Goal: Feedback & Contribution: Leave review/rating

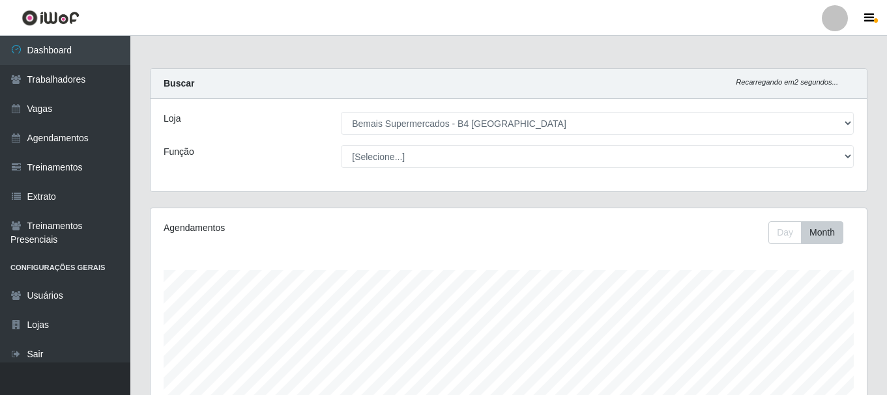
select select "404"
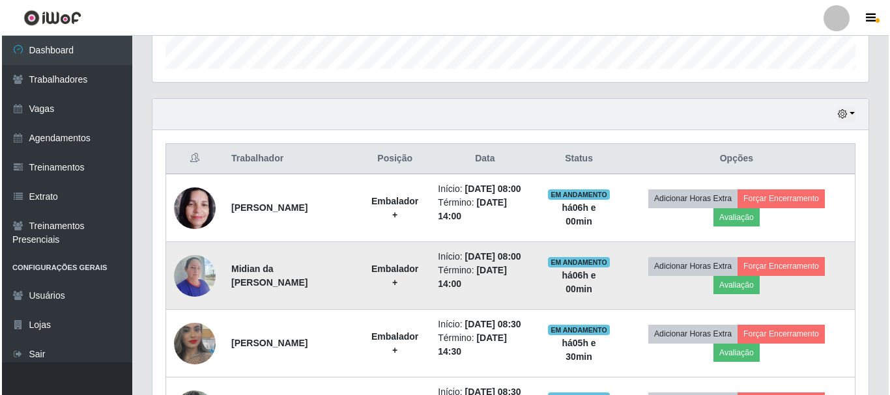
scroll to position [446, 0]
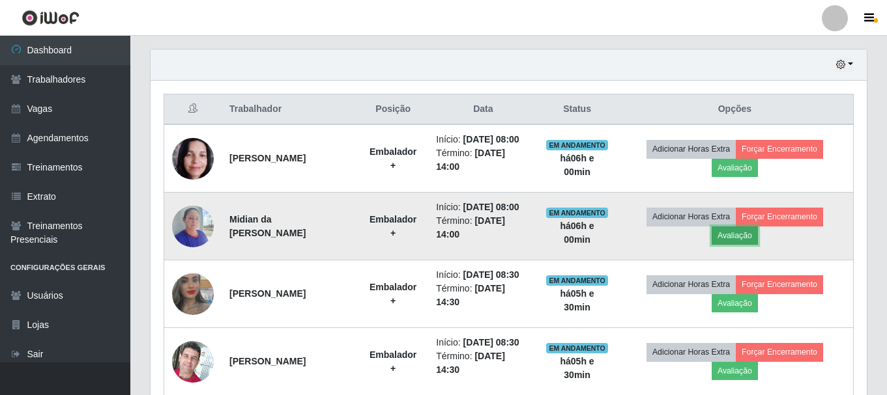
click at [747, 238] on button "Avaliação" at bounding box center [734, 236] width 46 height 18
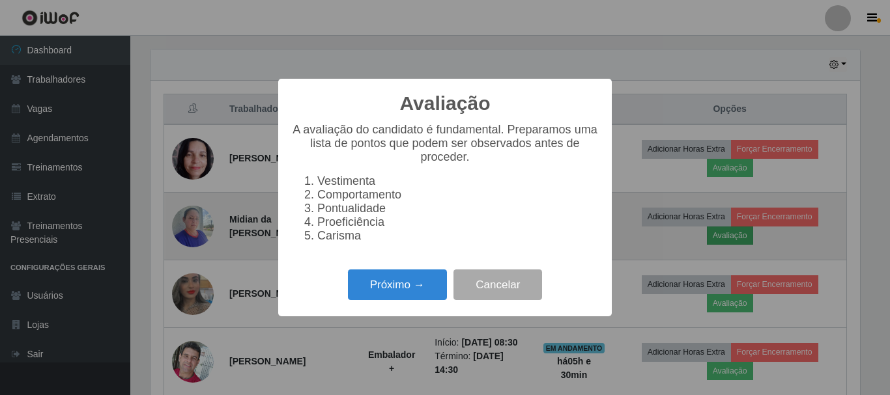
scroll to position [270, 710]
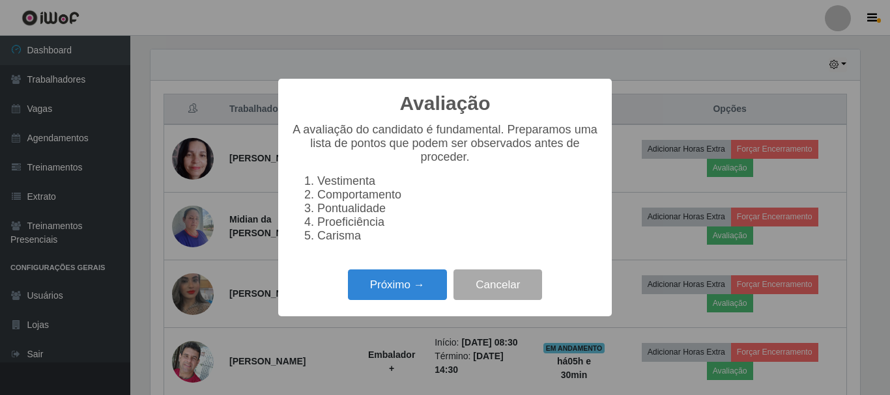
click at [349, 229] on li "Proeficiência" at bounding box center [457, 223] width 281 height 14
click at [394, 290] on button "Próximo →" at bounding box center [397, 285] width 99 height 31
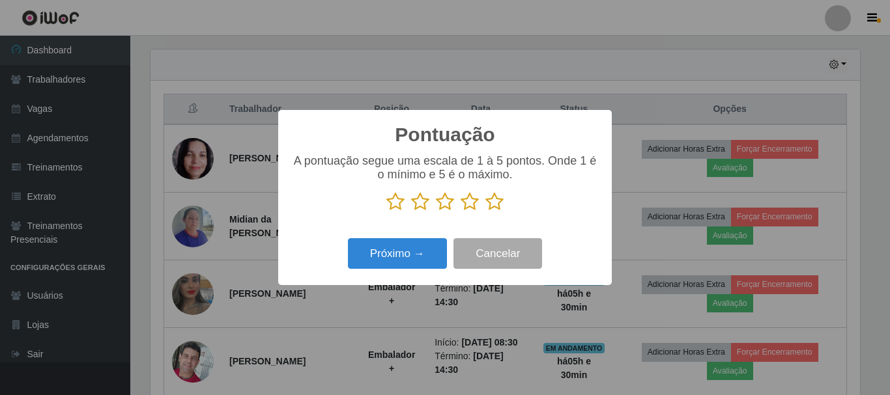
scroll to position [651279, 650840]
click at [495, 208] on icon at bounding box center [494, 202] width 18 height 20
click at [485, 212] on input "radio" at bounding box center [485, 212] width 0 height 0
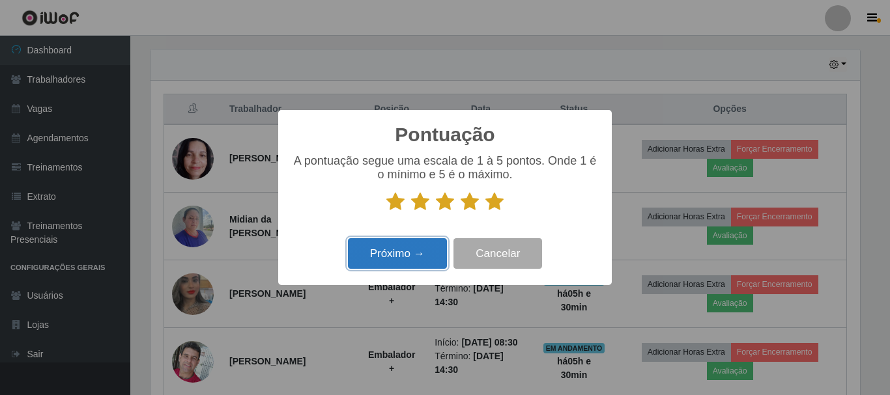
click at [412, 255] on button "Próximo →" at bounding box center [397, 253] width 99 height 31
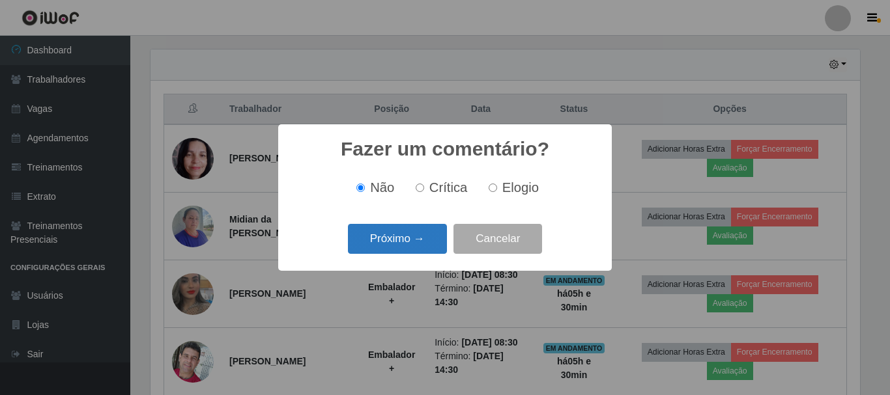
click at [402, 242] on button "Próximo →" at bounding box center [397, 239] width 99 height 31
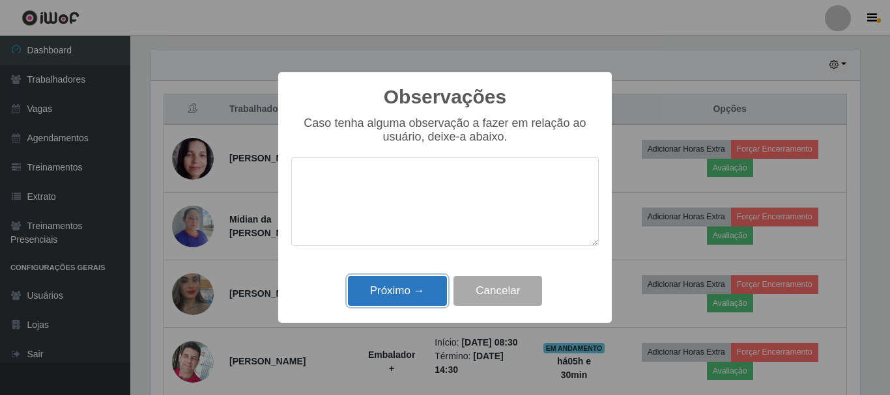
click at [394, 298] on button "Próximo →" at bounding box center [397, 291] width 99 height 31
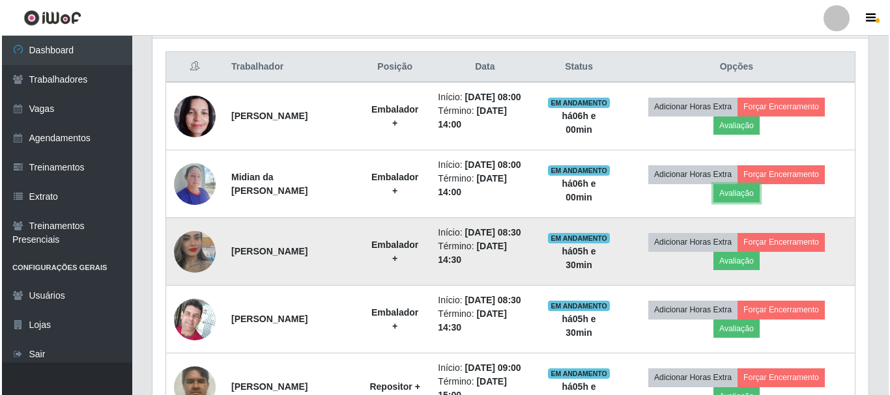
scroll to position [511, 0]
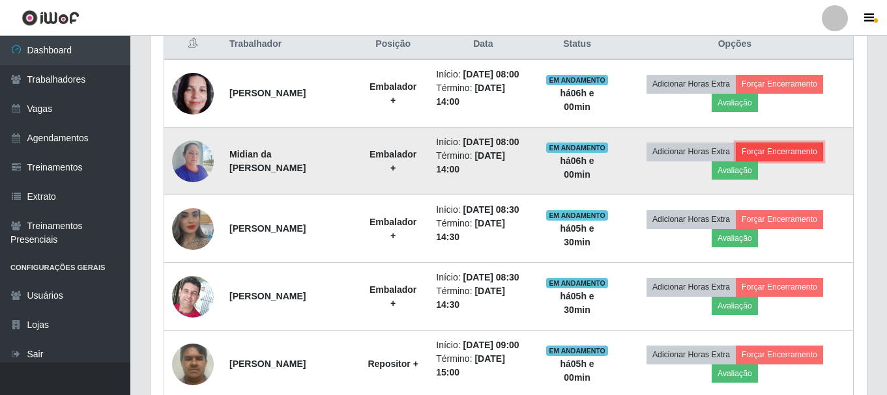
click at [799, 154] on button "Forçar Encerramento" at bounding box center [779, 152] width 87 height 18
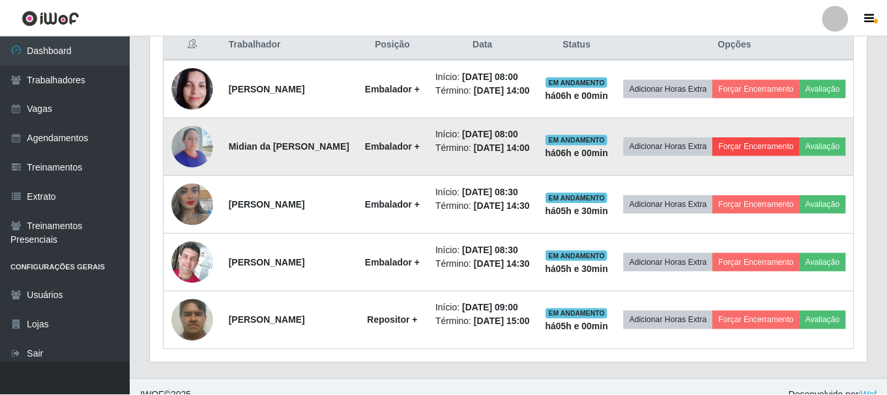
scroll to position [270, 710]
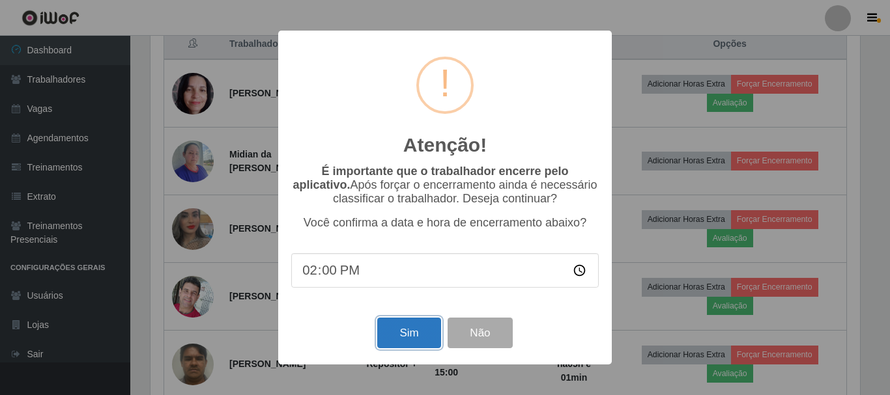
click at [390, 333] on button "Sim" at bounding box center [408, 333] width 63 height 31
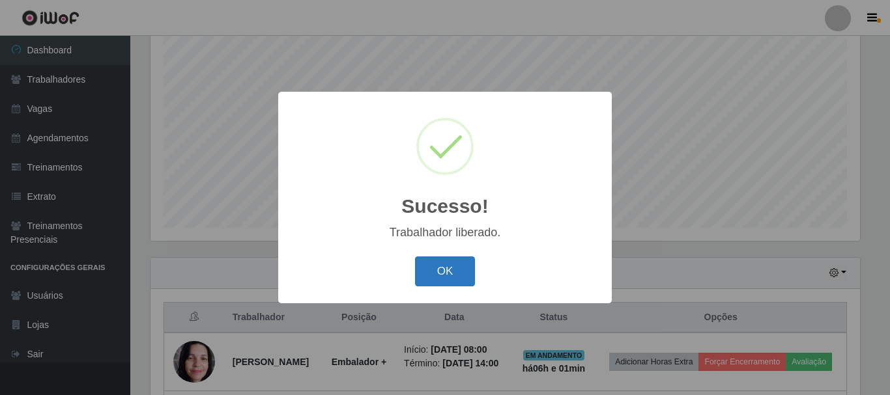
click at [456, 274] on button "OK" at bounding box center [445, 272] width 61 height 31
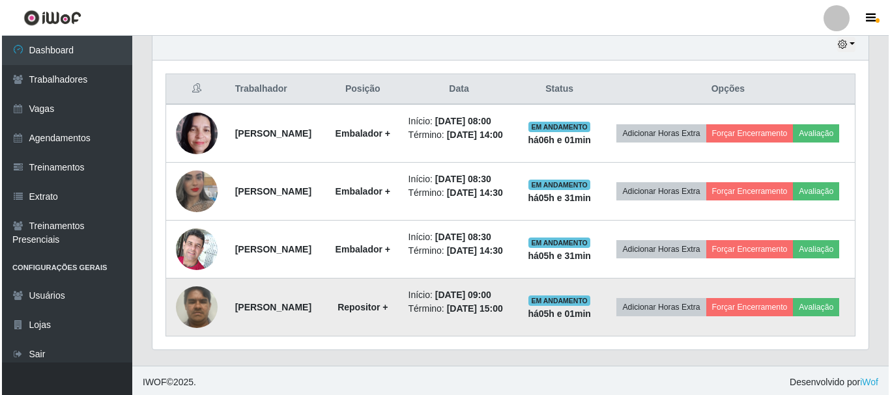
scroll to position [498, 0]
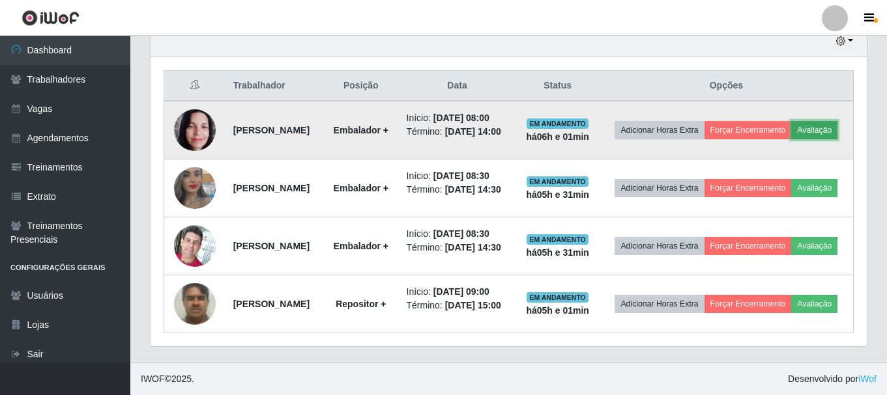
click at [791, 121] on button "Avaliação" at bounding box center [814, 130] width 46 height 18
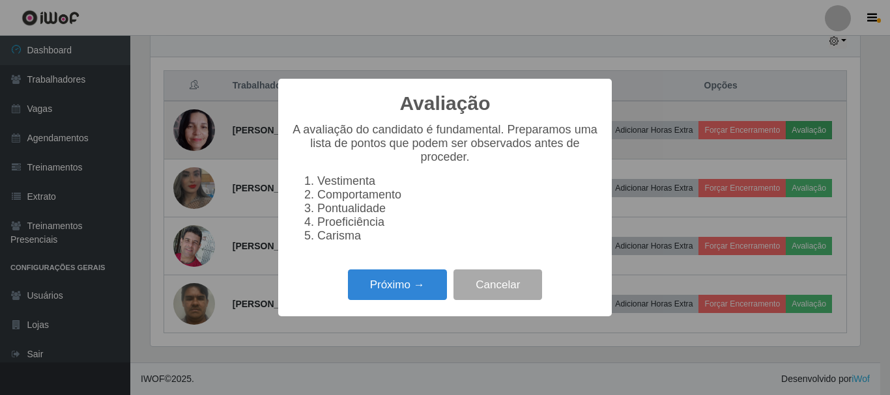
scroll to position [270, 710]
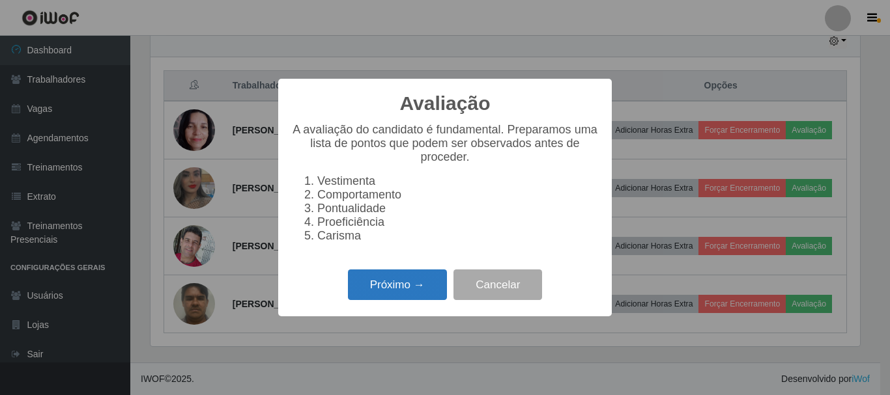
click at [383, 287] on button "Próximo →" at bounding box center [397, 285] width 99 height 31
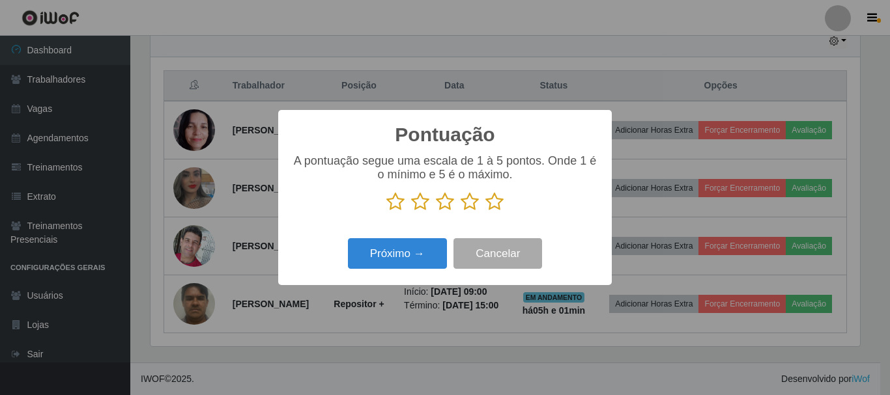
scroll to position [651279, 650840]
click at [472, 207] on icon at bounding box center [470, 202] width 18 height 20
click at [461, 212] on input "radio" at bounding box center [461, 212] width 0 height 0
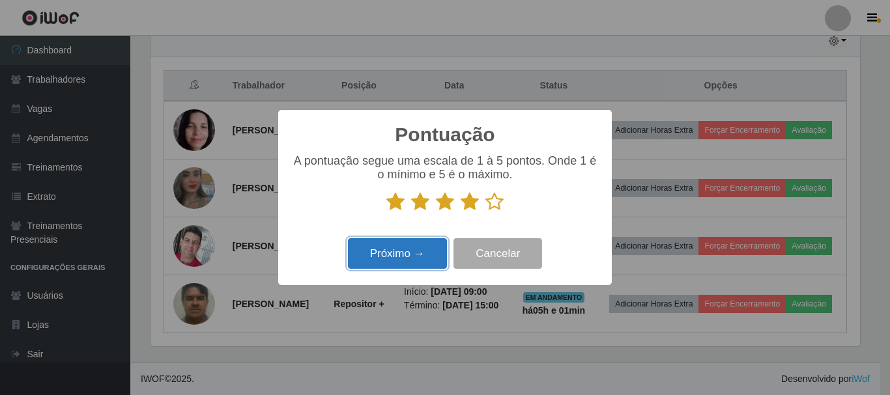
click at [399, 252] on button "Próximo →" at bounding box center [397, 253] width 99 height 31
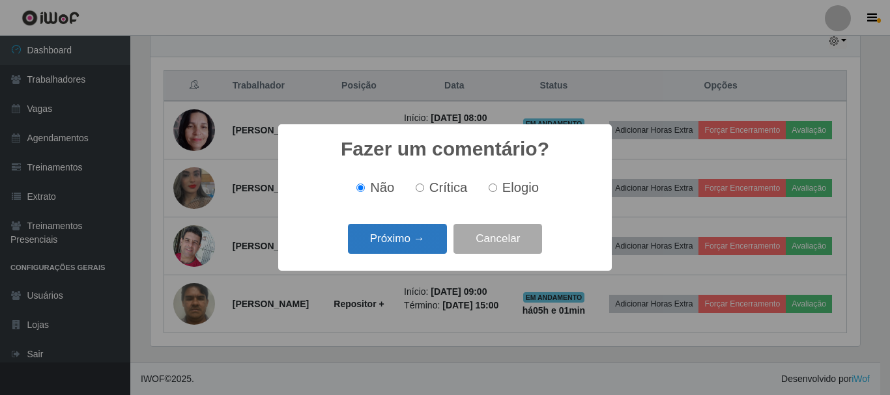
click at [405, 242] on button "Próximo →" at bounding box center [397, 239] width 99 height 31
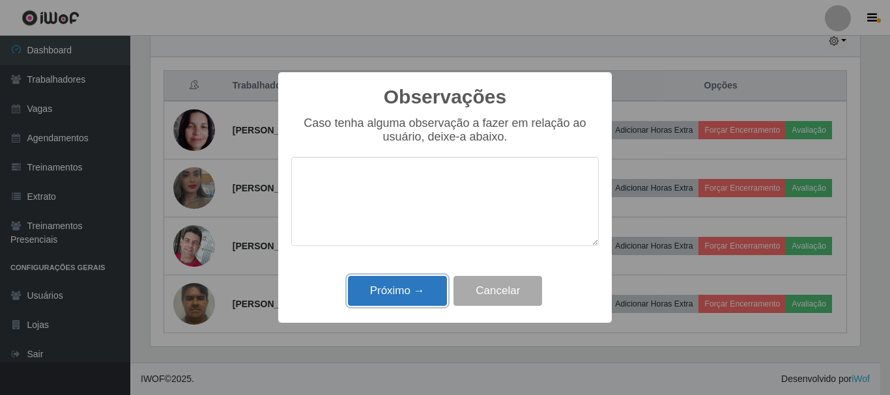
click at [427, 288] on button "Próximo →" at bounding box center [397, 291] width 99 height 31
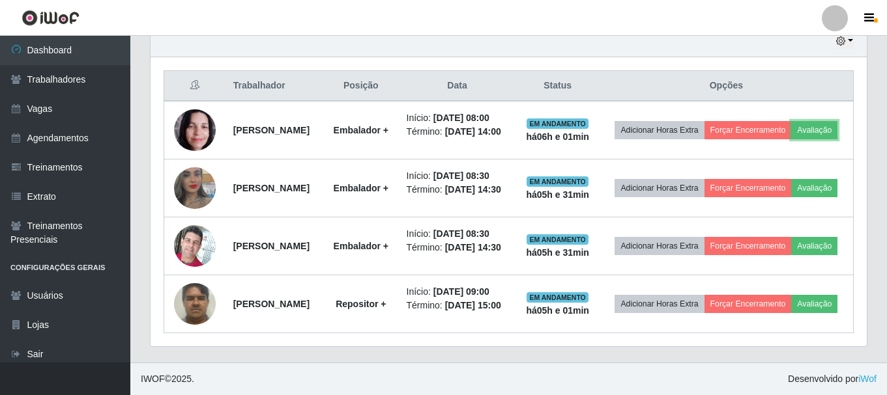
scroll to position [270, 716]
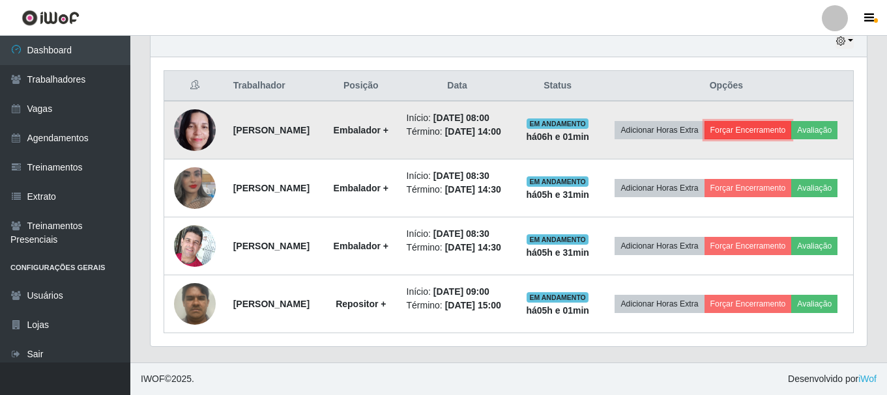
click at [791, 121] on button "Forçar Encerramento" at bounding box center [747, 130] width 87 height 18
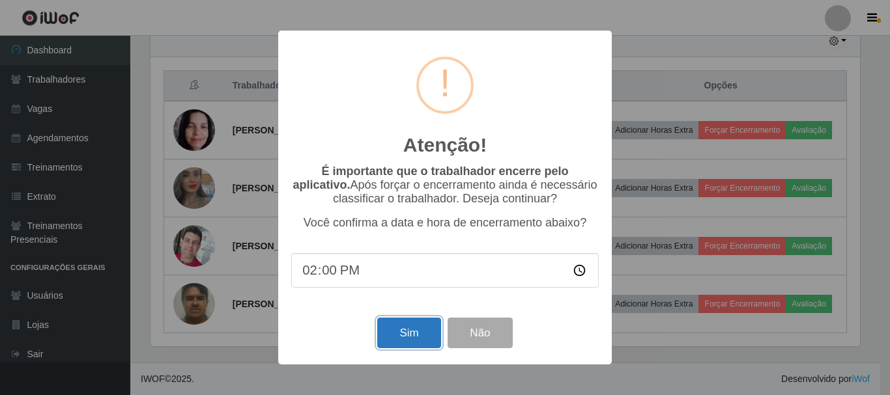
click at [416, 331] on button "Sim" at bounding box center [408, 333] width 63 height 31
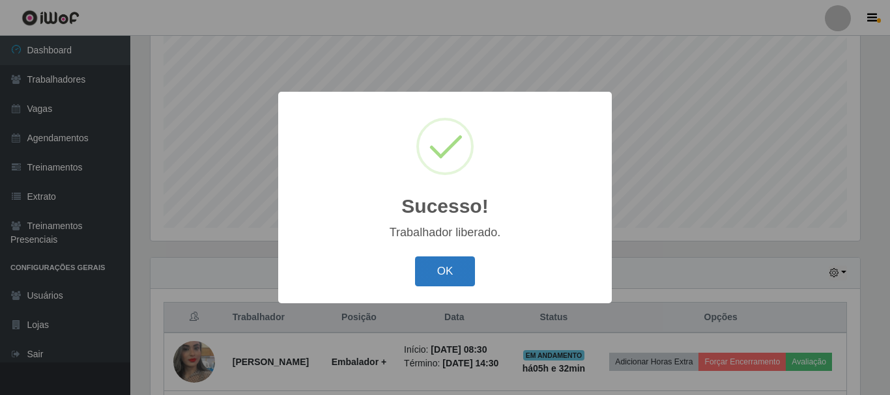
click at [436, 268] on button "OK" at bounding box center [445, 272] width 61 height 31
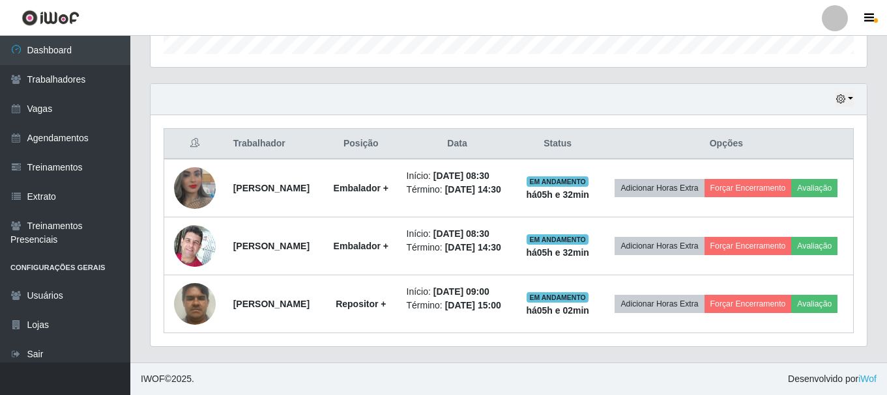
scroll to position [433, 0]
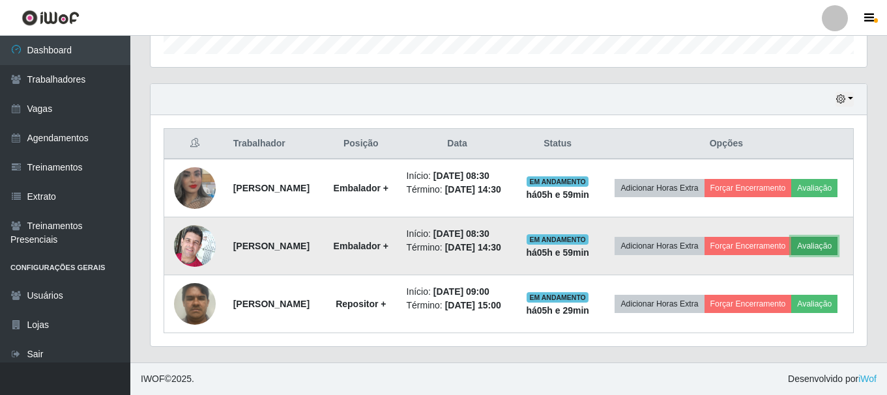
click at [791, 244] on button "Avaliação" at bounding box center [814, 246] width 46 height 18
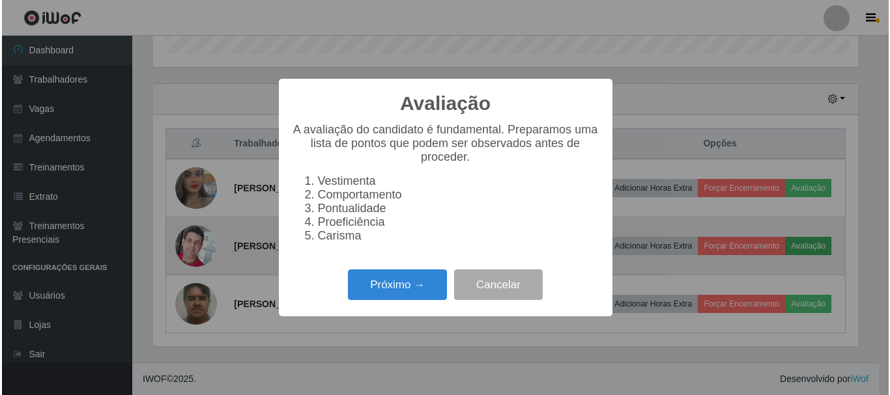
scroll to position [270, 710]
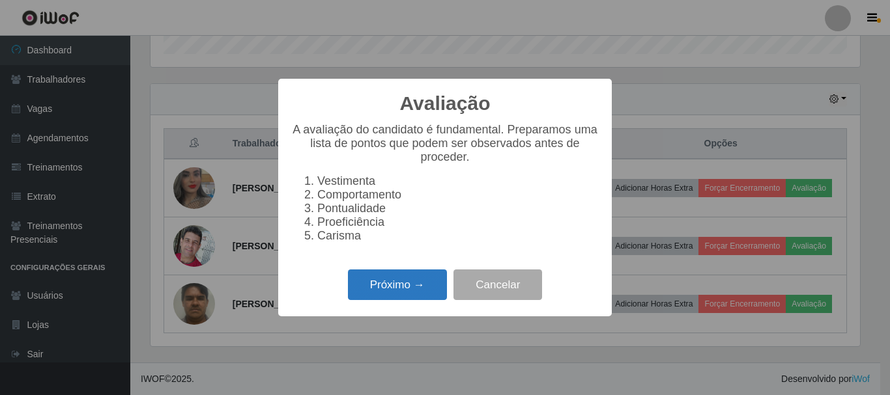
click at [410, 288] on button "Próximo →" at bounding box center [397, 285] width 99 height 31
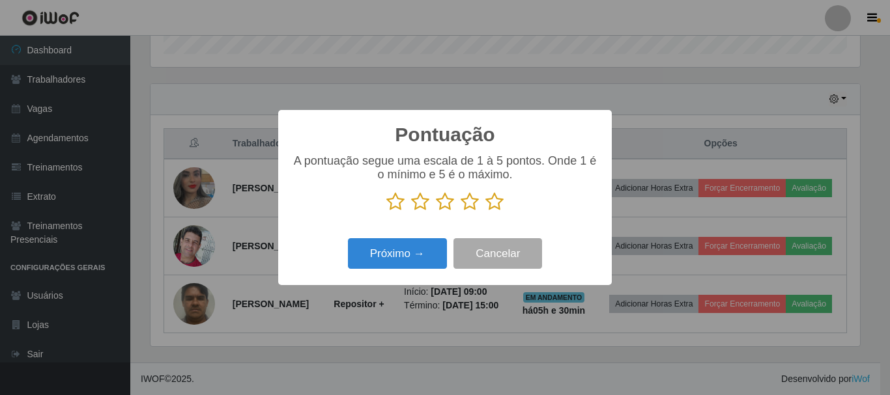
scroll to position [651279, 650840]
click at [495, 207] on icon at bounding box center [494, 202] width 18 height 20
click at [485, 212] on input "radio" at bounding box center [485, 212] width 0 height 0
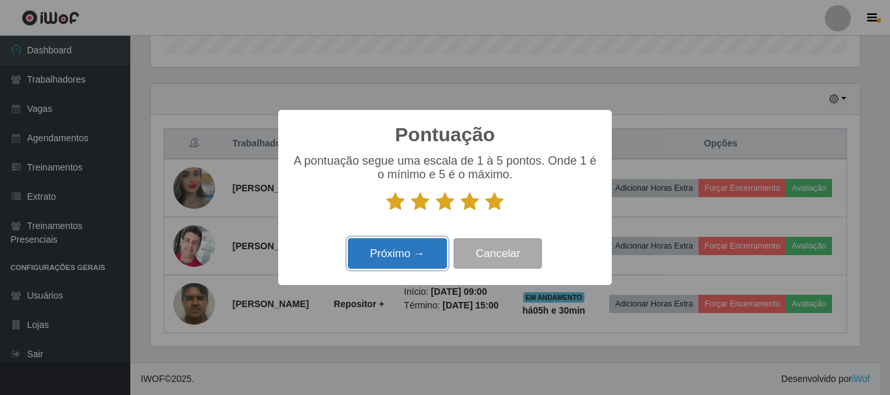
click at [405, 255] on button "Próximo →" at bounding box center [397, 253] width 99 height 31
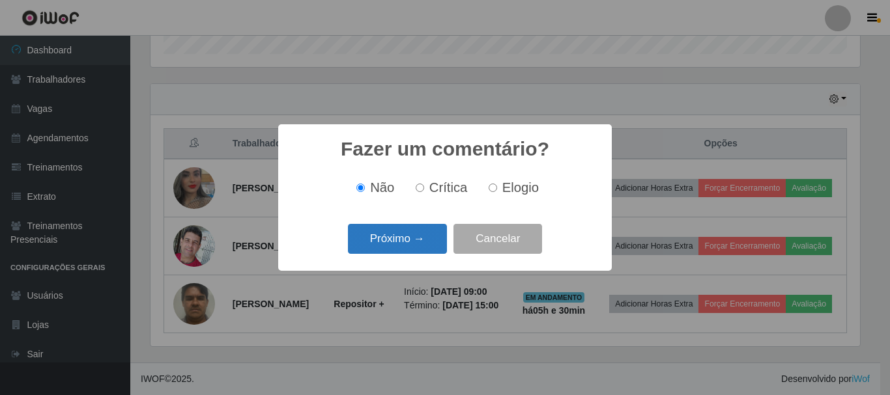
click at [419, 238] on button "Próximo →" at bounding box center [397, 239] width 99 height 31
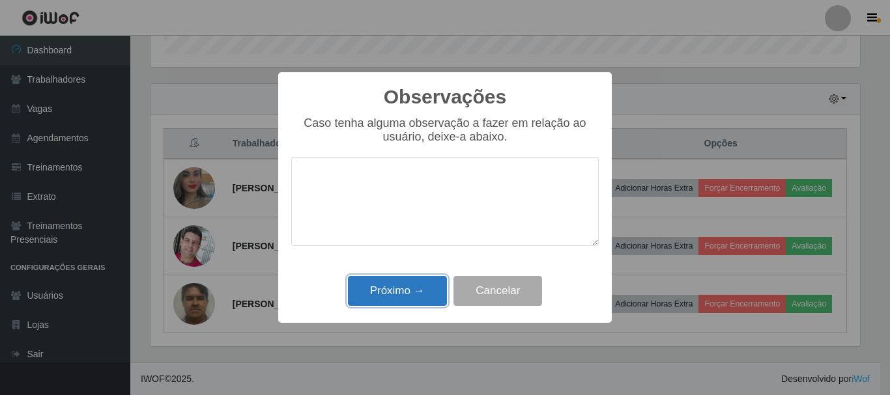
click at [407, 285] on button "Próximo →" at bounding box center [397, 291] width 99 height 31
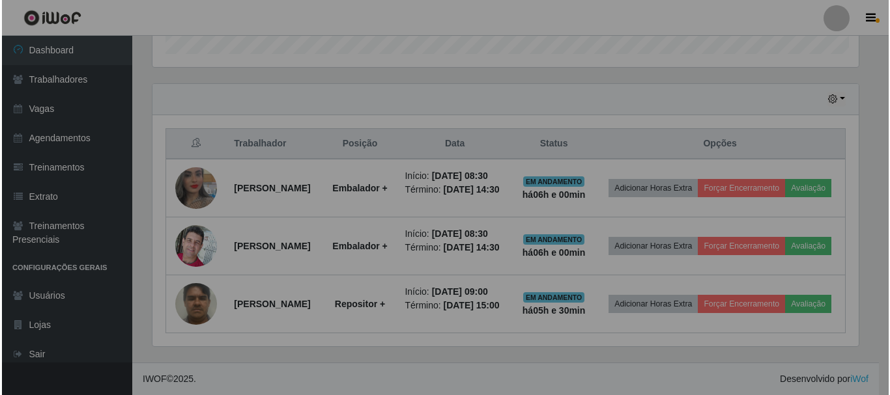
scroll to position [270, 716]
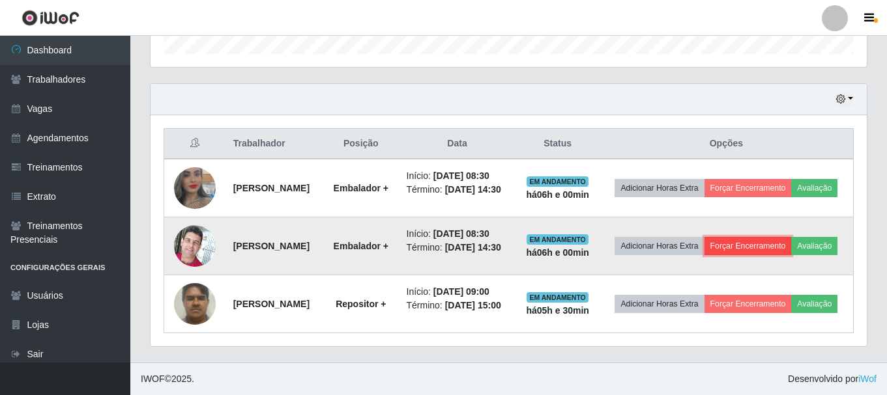
click at [783, 237] on button "Forçar Encerramento" at bounding box center [747, 246] width 87 height 18
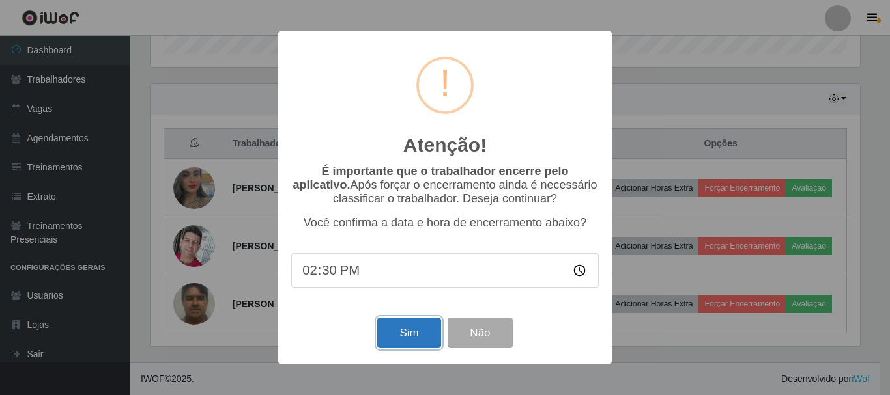
click at [413, 330] on button "Sim" at bounding box center [408, 333] width 63 height 31
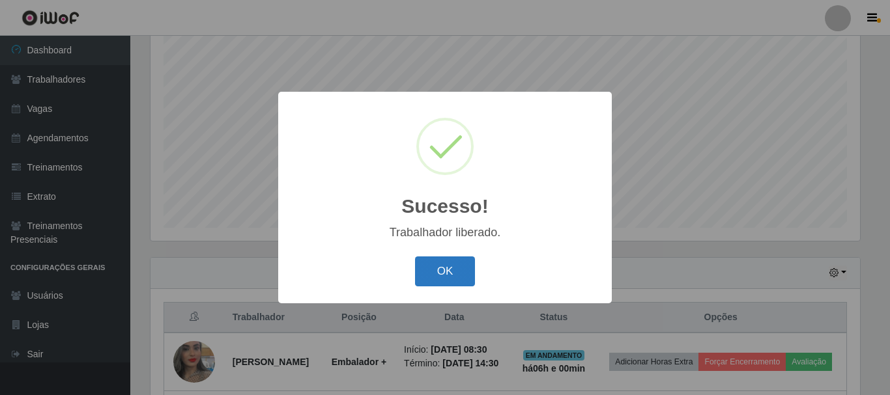
click at [450, 278] on button "OK" at bounding box center [445, 272] width 61 height 31
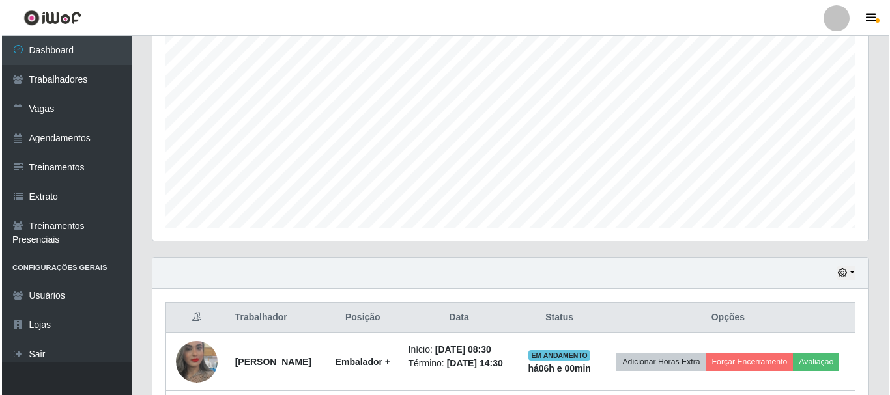
scroll to position [368, 0]
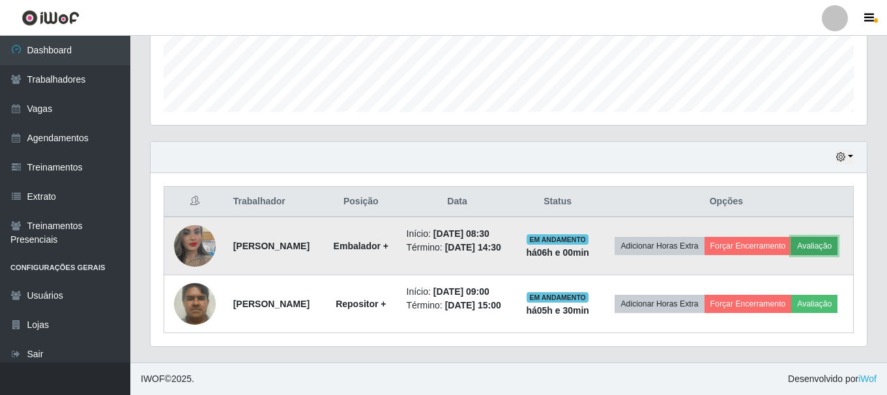
click at [791, 246] on button "Avaliação" at bounding box center [814, 246] width 46 height 18
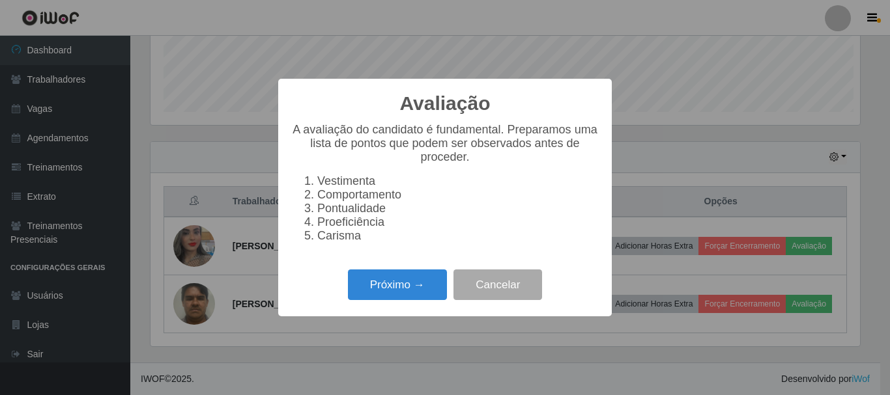
scroll to position [270, 710]
click at [388, 289] on button "Próximo →" at bounding box center [397, 285] width 99 height 31
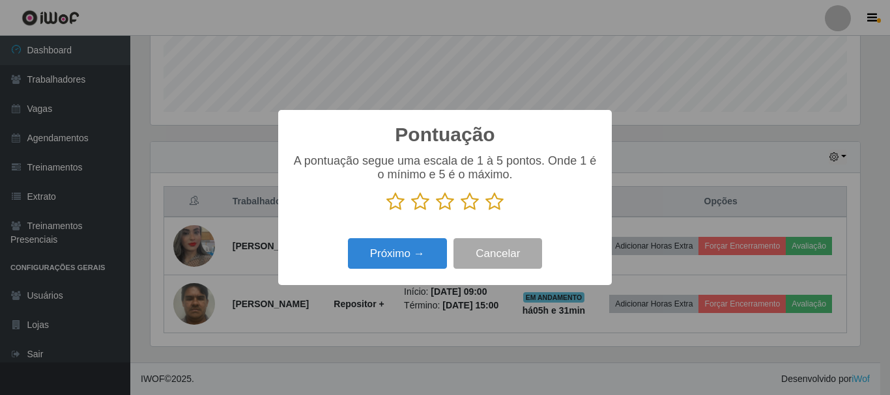
click at [496, 207] on icon at bounding box center [494, 202] width 18 height 20
click at [485, 212] on input "radio" at bounding box center [485, 212] width 0 height 0
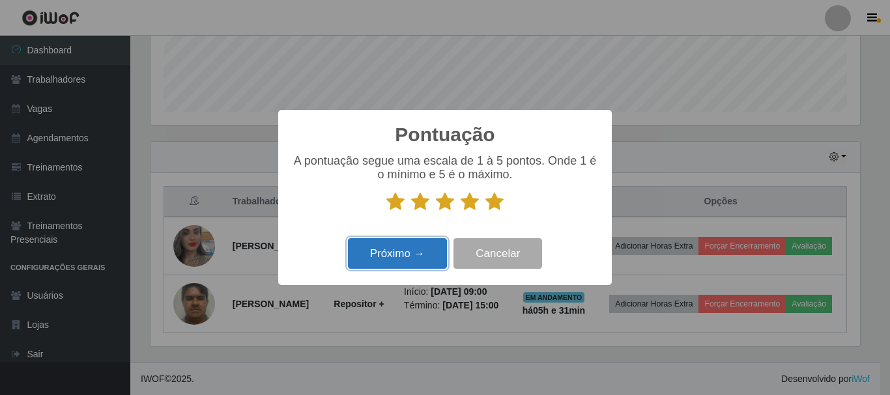
click at [385, 259] on button "Próximo →" at bounding box center [397, 253] width 99 height 31
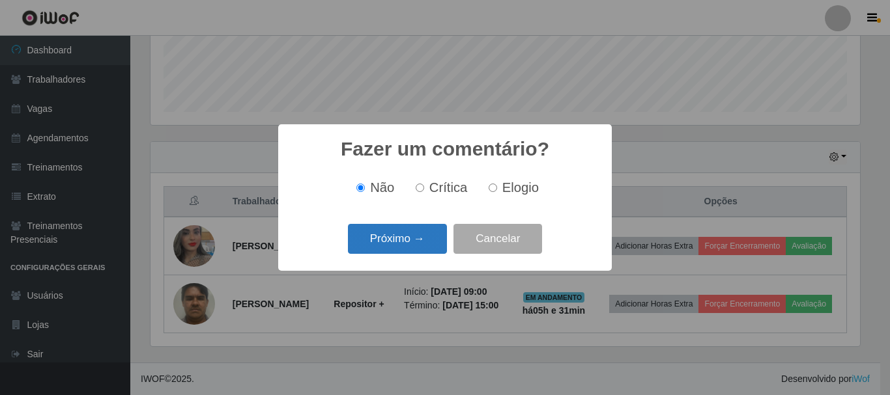
click at [398, 240] on button "Próximo →" at bounding box center [397, 239] width 99 height 31
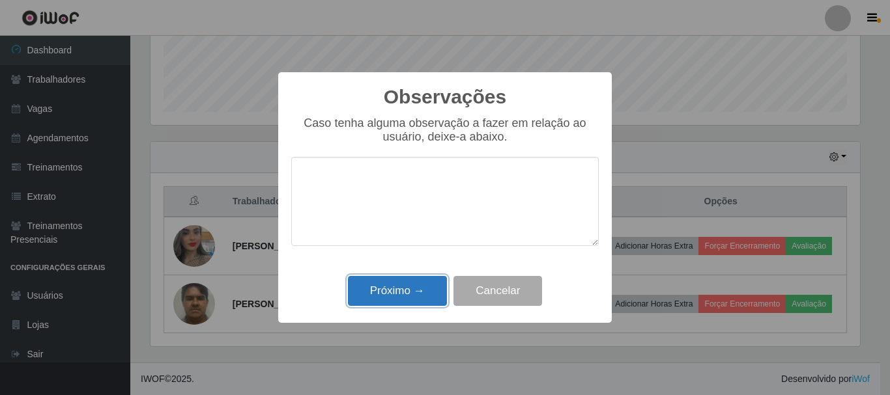
click at [388, 287] on button "Próximo →" at bounding box center [397, 291] width 99 height 31
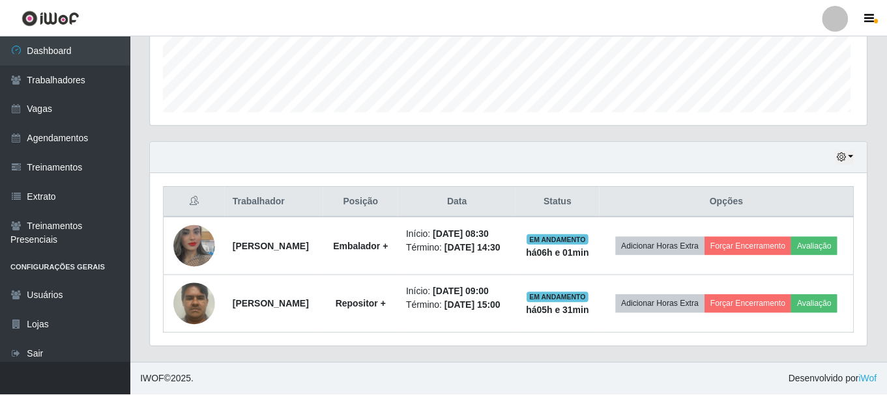
scroll to position [270, 716]
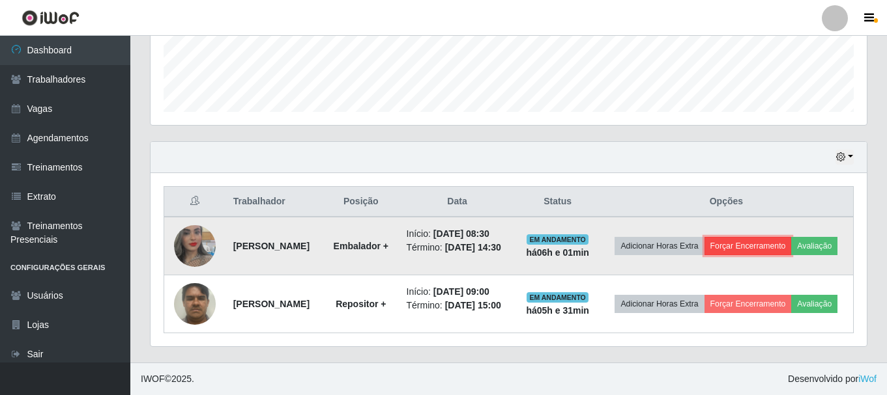
click at [784, 237] on button "Forçar Encerramento" at bounding box center [747, 246] width 87 height 18
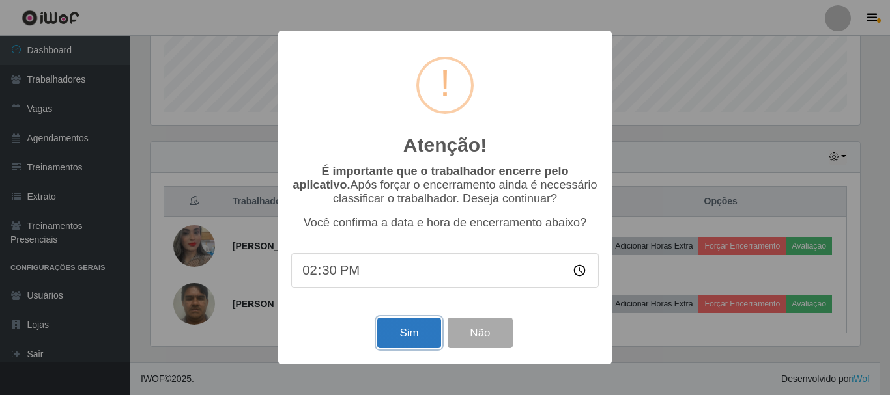
click at [410, 332] on button "Sim" at bounding box center [408, 333] width 63 height 31
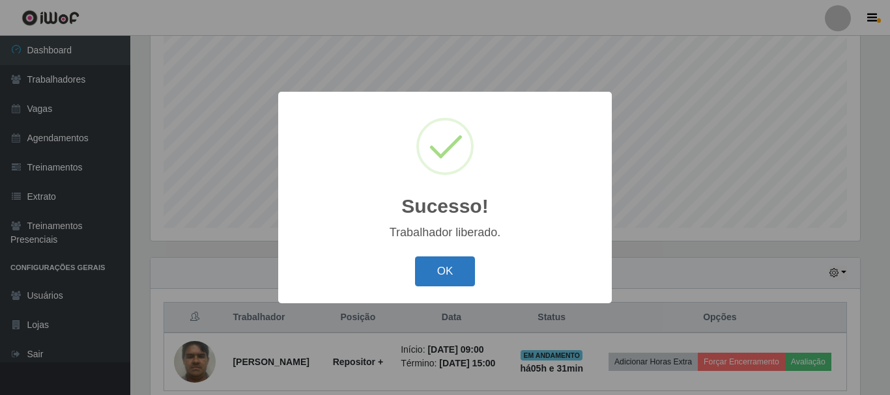
click at [440, 273] on button "OK" at bounding box center [445, 272] width 61 height 31
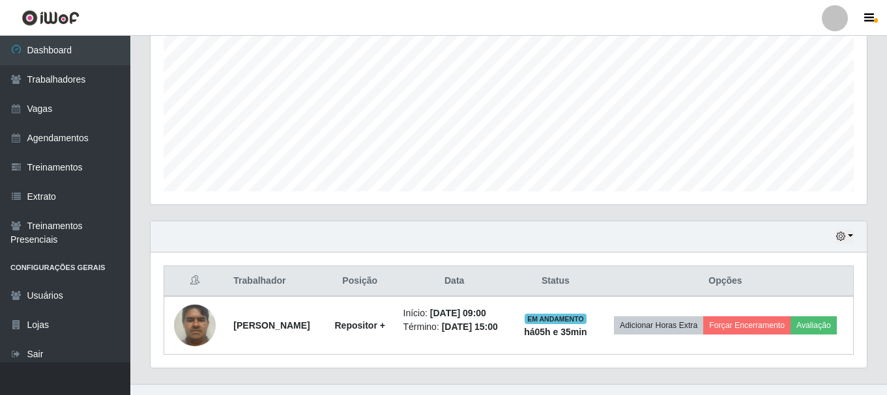
scroll to position [306, 0]
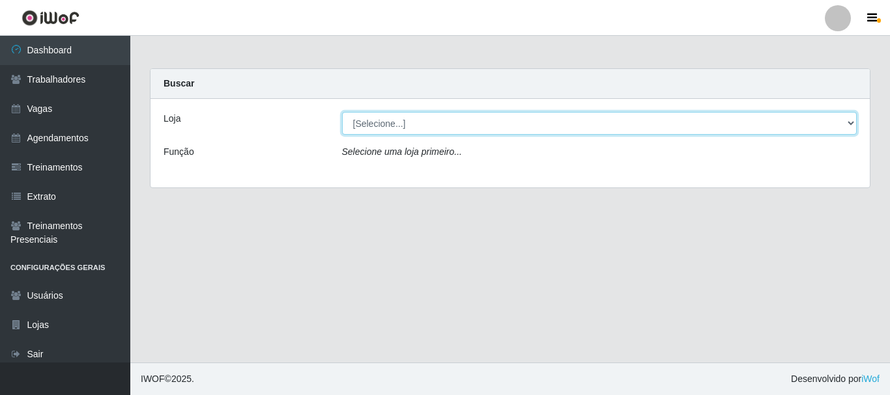
click at [850, 125] on select "[Selecione...] Bemais Supermercados - B4 [GEOGRAPHIC_DATA]" at bounding box center [599, 123] width 515 height 23
select select "404"
click at [342, 112] on select "[Selecione...] Bemais Supermercados - B4 [GEOGRAPHIC_DATA]" at bounding box center [599, 123] width 515 height 23
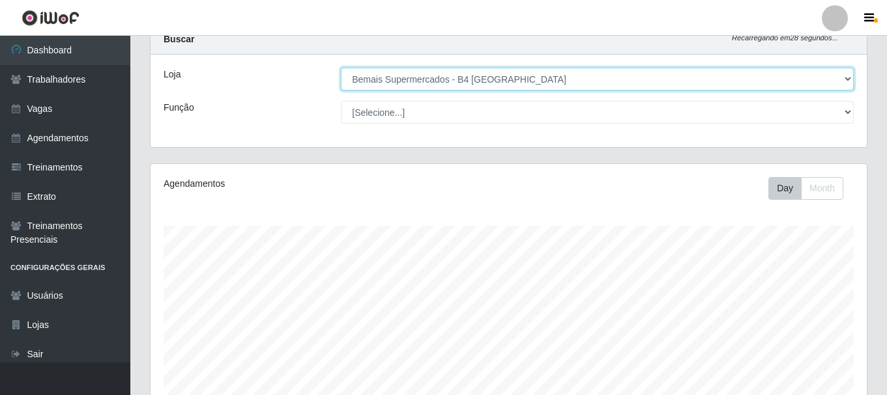
scroll to position [130, 0]
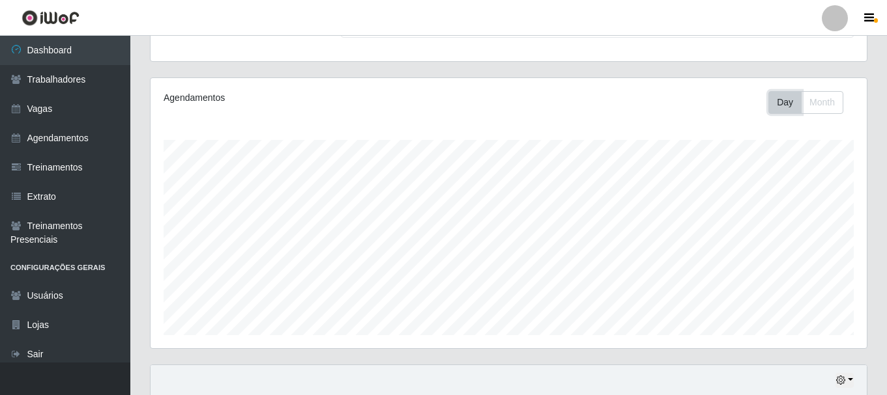
click at [790, 97] on button "Day" at bounding box center [784, 102] width 33 height 23
click at [791, 97] on button "Day" at bounding box center [784, 102] width 33 height 23
click at [822, 104] on button "Month" at bounding box center [822, 102] width 42 height 23
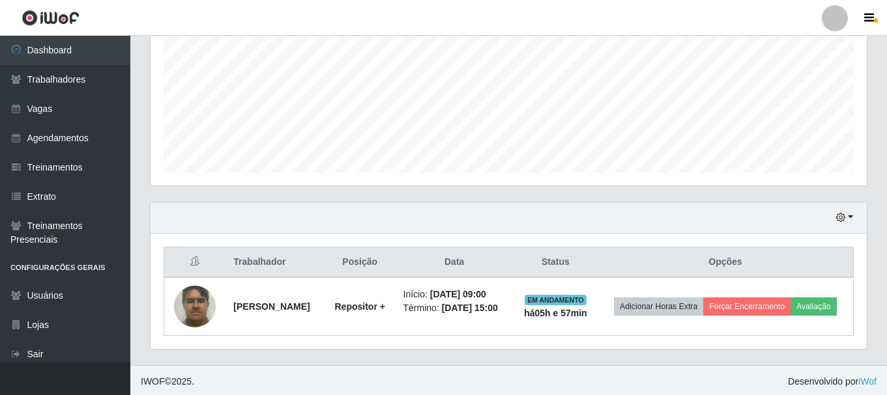
scroll to position [306, 0]
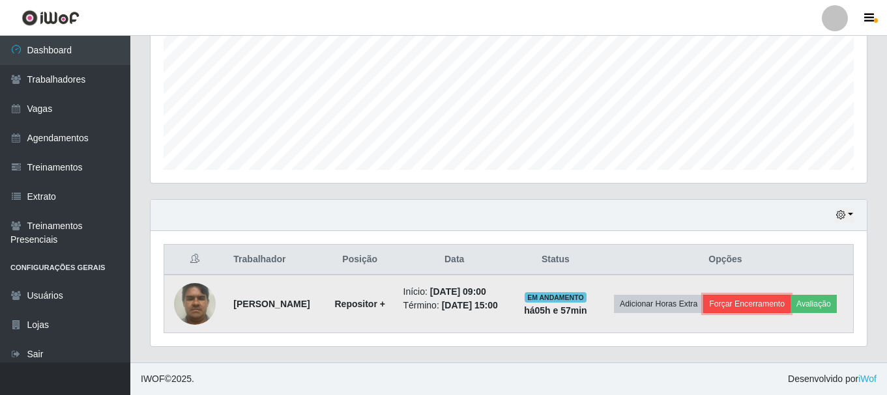
click at [777, 295] on button "Forçar Encerramento" at bounding box center [746, 304] width 87 height 18
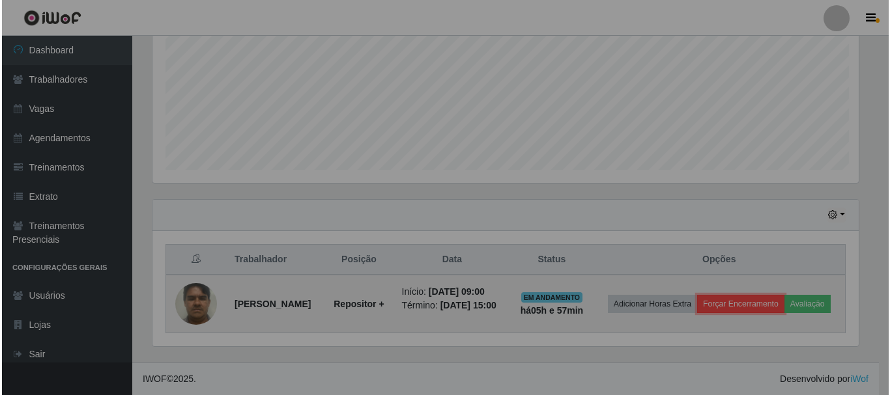
scroll to position [270, 716]
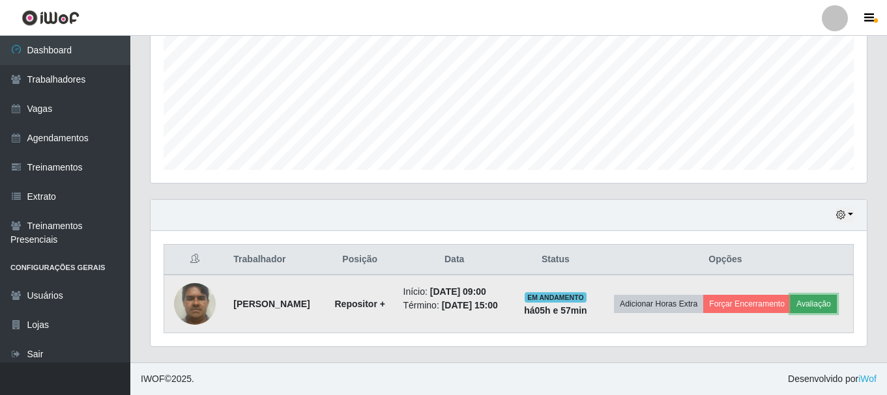
click at [790, 301] on button "Avaliação" at bounding box center [813, 304] width 46 height 18
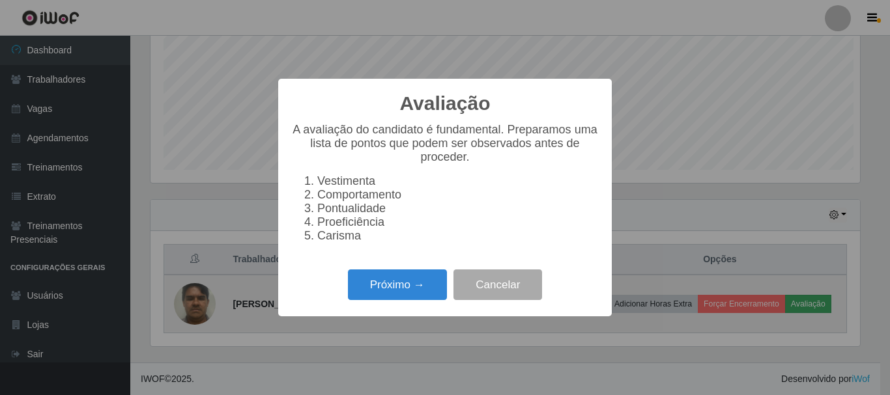
scroll to position [270, 710]
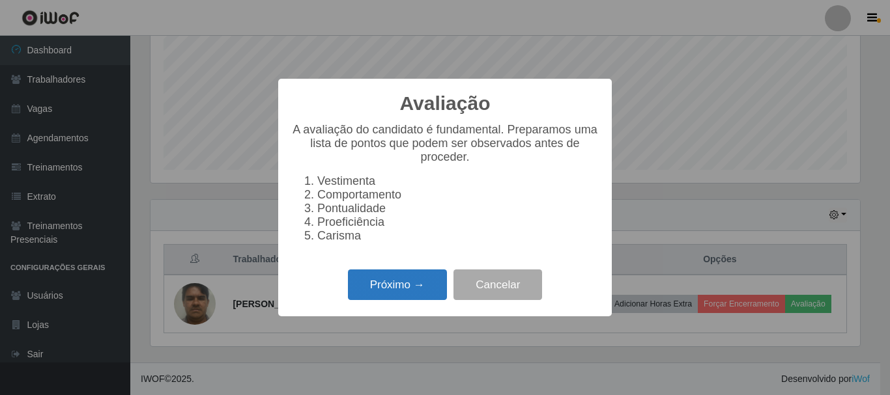
click at [420, 293] on button "Próximo →" at bounding box center [397, 285] width 99 height 31
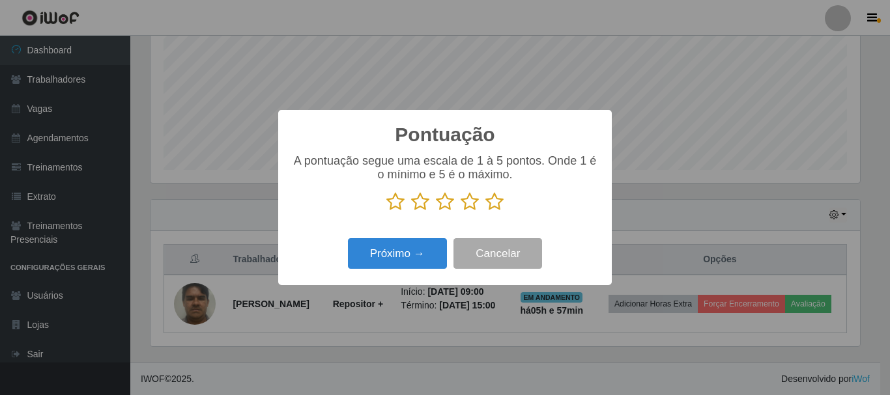
scroll to position [651279, 650840]
click at [495, 207] on icon at bounding box center [494, 202] width 18 height 20
click at [485, 212] on input "radio" at bounding box center [485, 212] width 0 height 0
click at [495, 207] on icon at bounding box center [494, 202] width 18 height 20
click at [485, 212] on input "radio" at bounding box center [485, 212] width 0 height 0
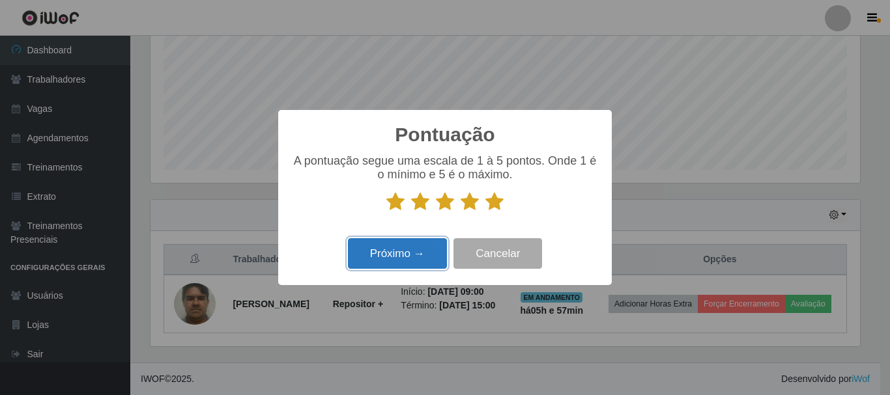
click at [407, 261] on button "Próximo →" at bounding box center [397, 253] width 99 height 31
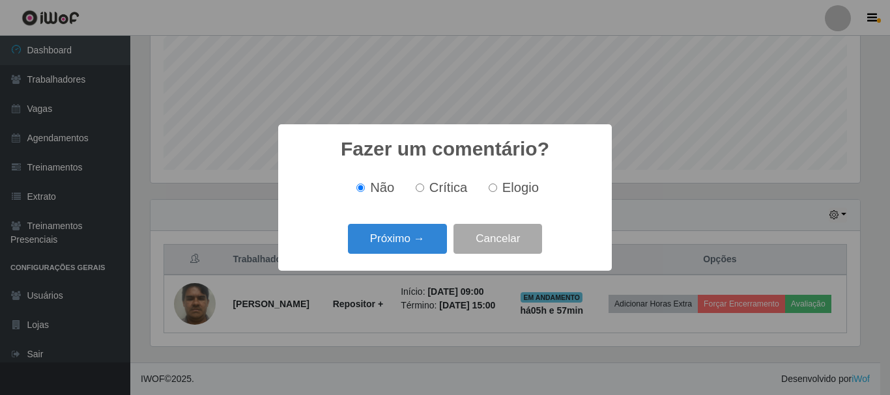
click at [491, 189] on input "Elogio" at bounding box center [493, 188] width 8 height 8
radio input "true"
click at [410, 242] on button "Próximo →" at bounding box center [397, 239] width 99 height 31
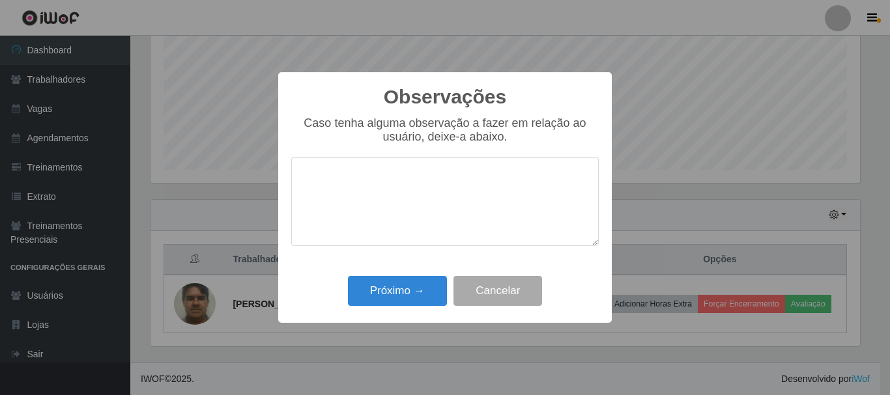
click at [423, 195] on textarea at bounding box center [445, 201] width 308 height 89
type textarea "OTIMO"
click at [409, 296] on button "Próximo →" at bounding box center [397, 291] width 99 height 31
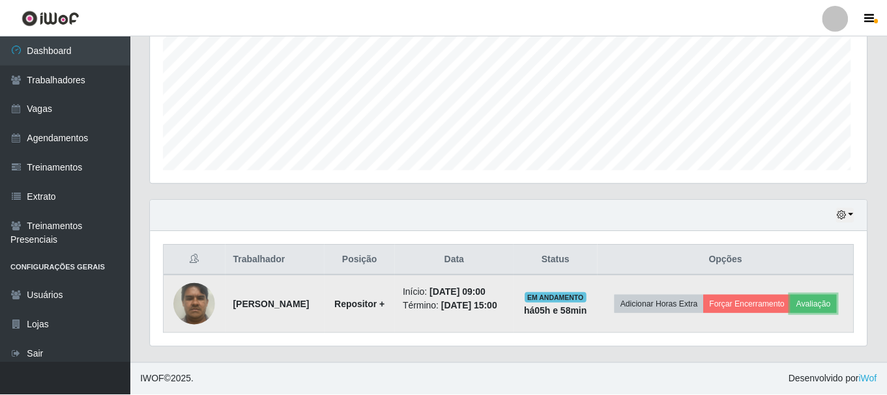
scroll to position [270, 716]
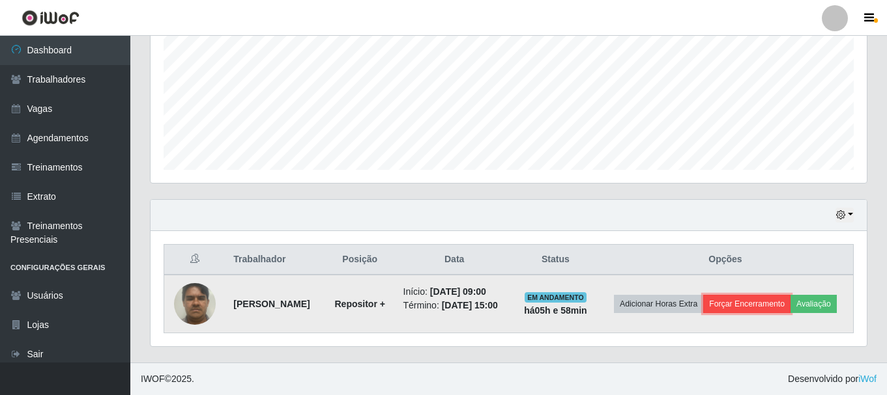
click at [790, 295] on button "Forçar Encerramento" at bounding box center [746, 304] width 87 height 18
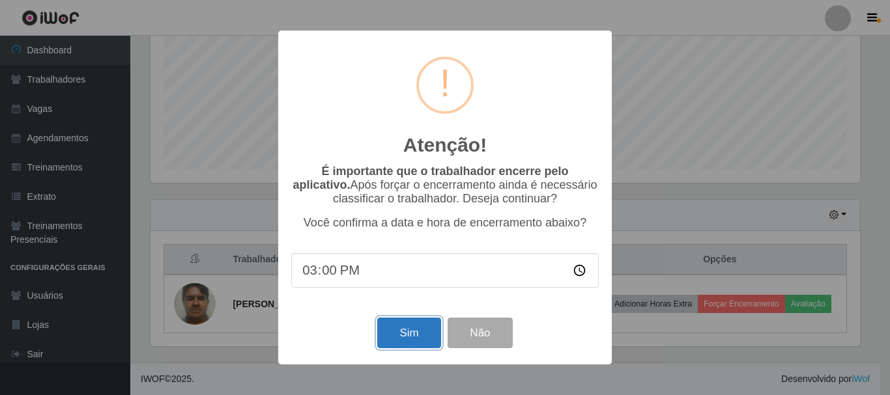
click at [418, 338] on button "Sim" at bounding box center [408, 333] width 63 height 31
click at [418, 339] on div "Atenção! × É importante que o trabalhador encerre pelo aplicativo. Após forçar …" at bounding box center [445, 197] width 890 height 395
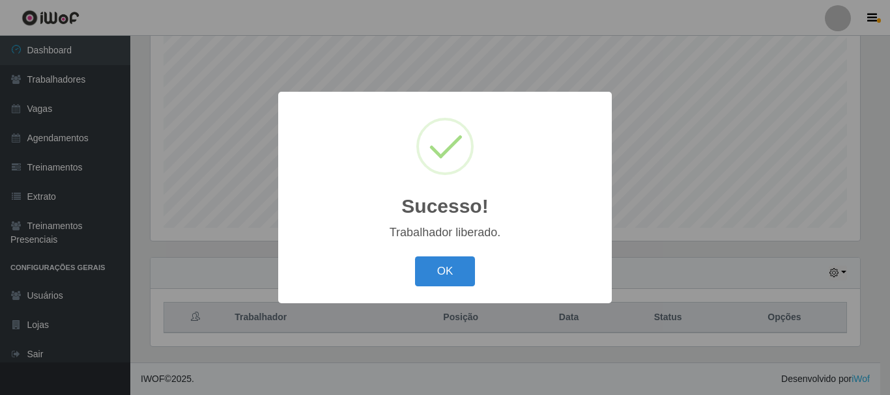
click at [452, 278] on button "OK" at bounding box center [445, 272] width 61 height 31
click at [451, 278] on div "Sucesso! × Trabalhador liberado. OK Cancel" at bounding box center [445, 197] width 890 height 395
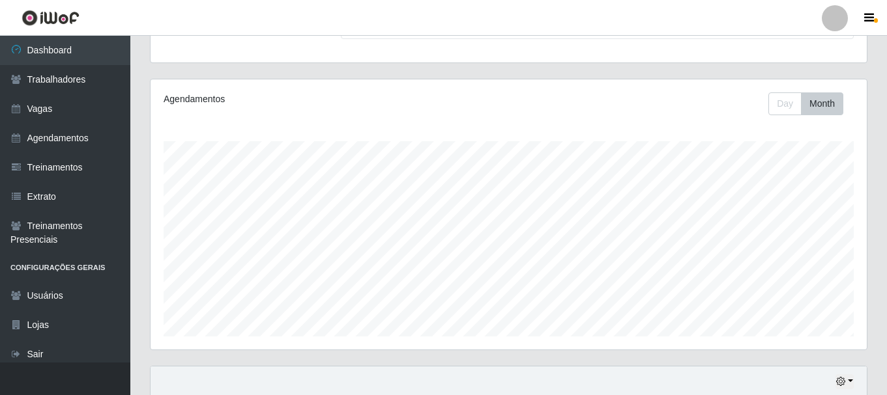
scroll to position [0, 0]
